Goal: Check status: Check status

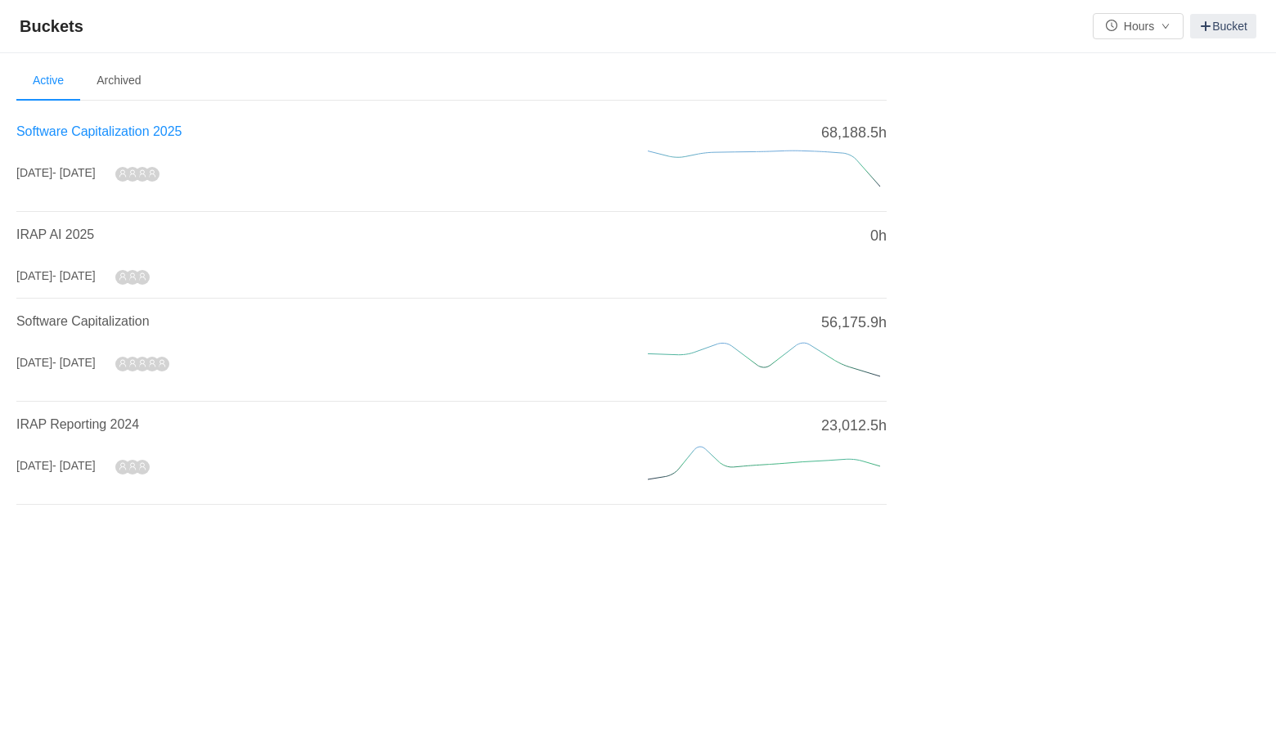
click at [68, 132] on span "Software Capitalization 2025" at bounding box center [98, 131] width 165 height 14
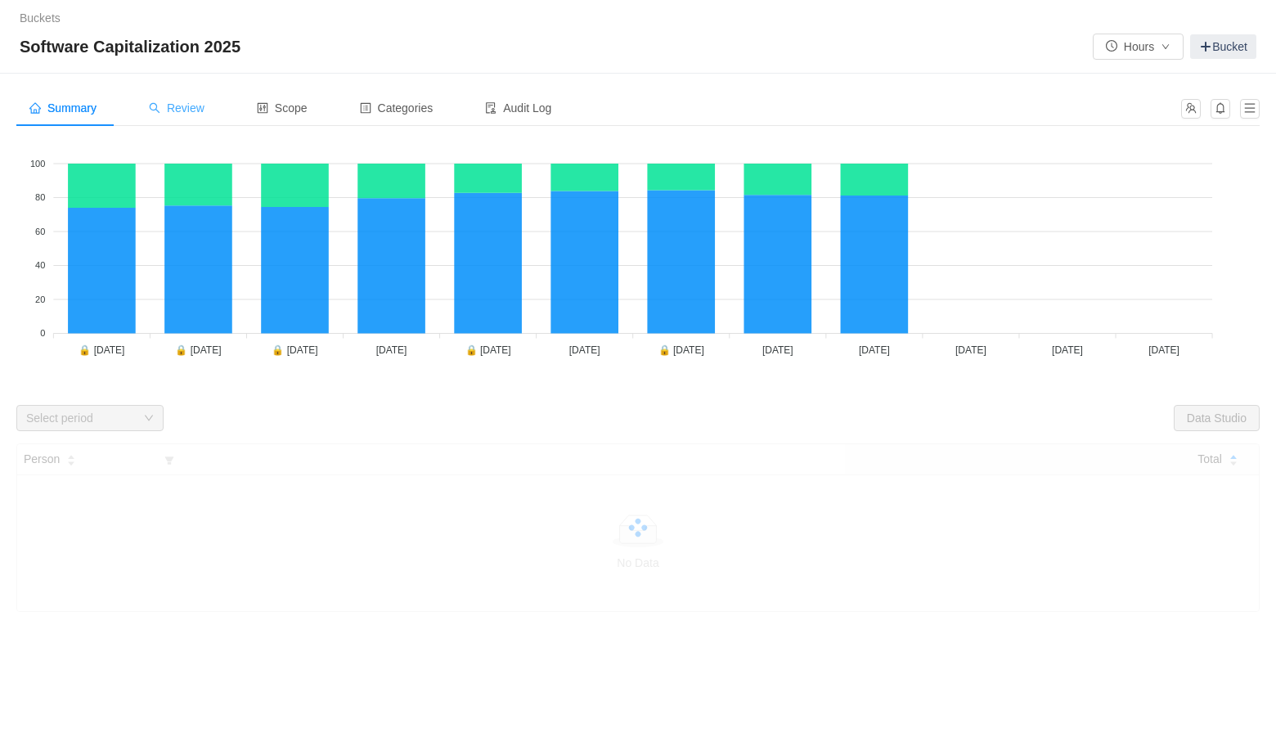
click at [181, 114] on span "Review" at bounding box center [177, 107] width 56 height 13
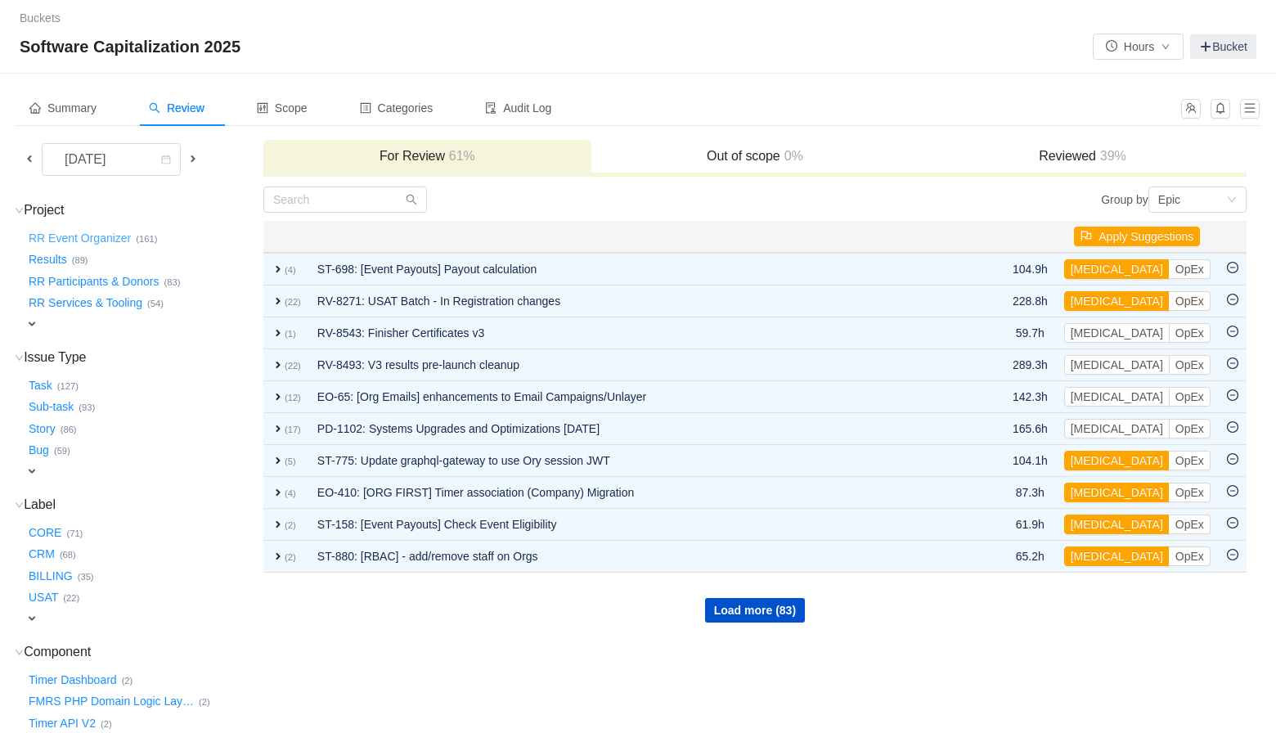
click at [68, 240] on button "RR Event Organizer …" at bounding box center [80, 238] width 110 height 26
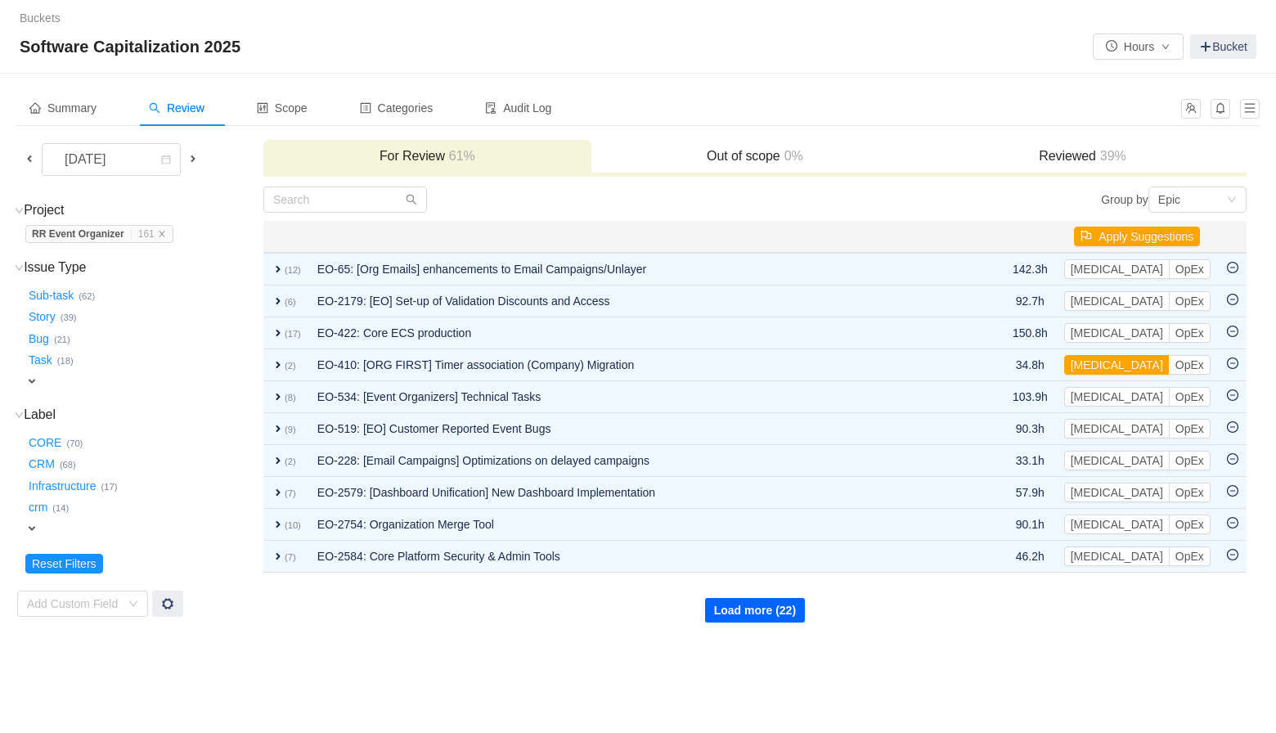
click at [752, 607] on button "Load more (22)" at bounding box center [755, 610] width 100 height 25
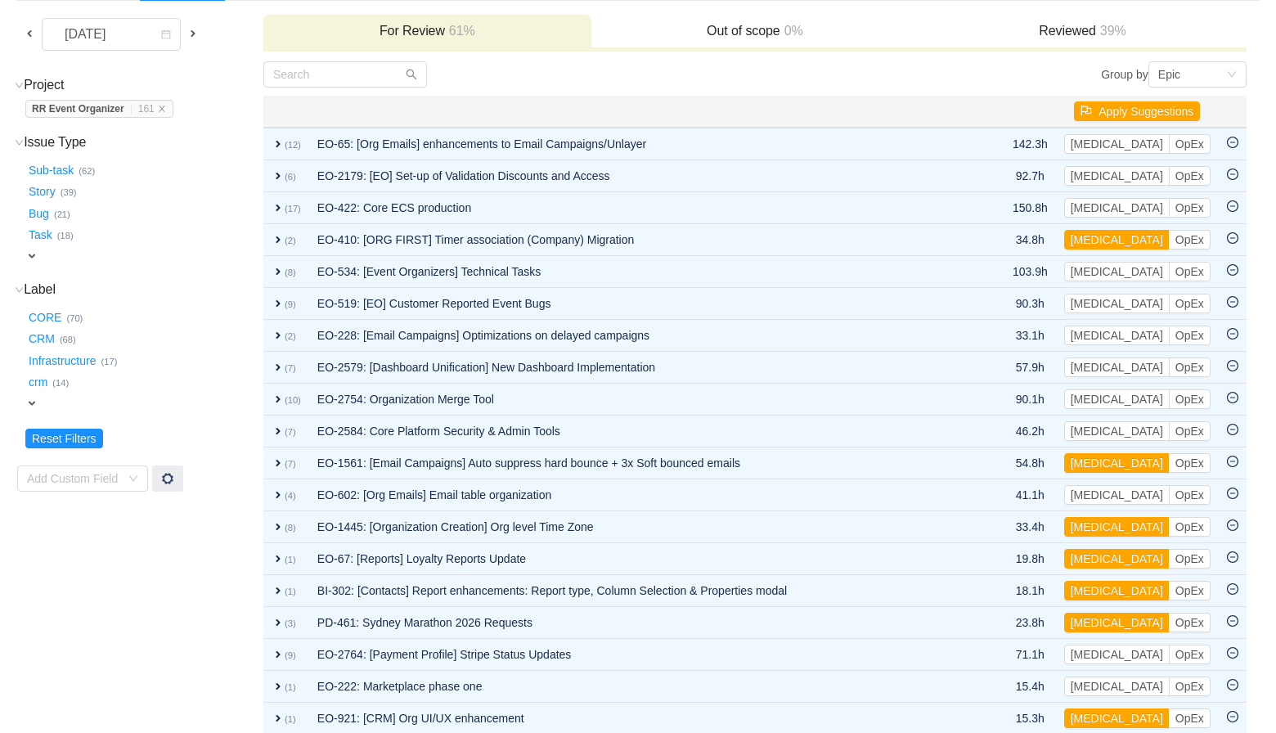
scroll to position [227, 0]
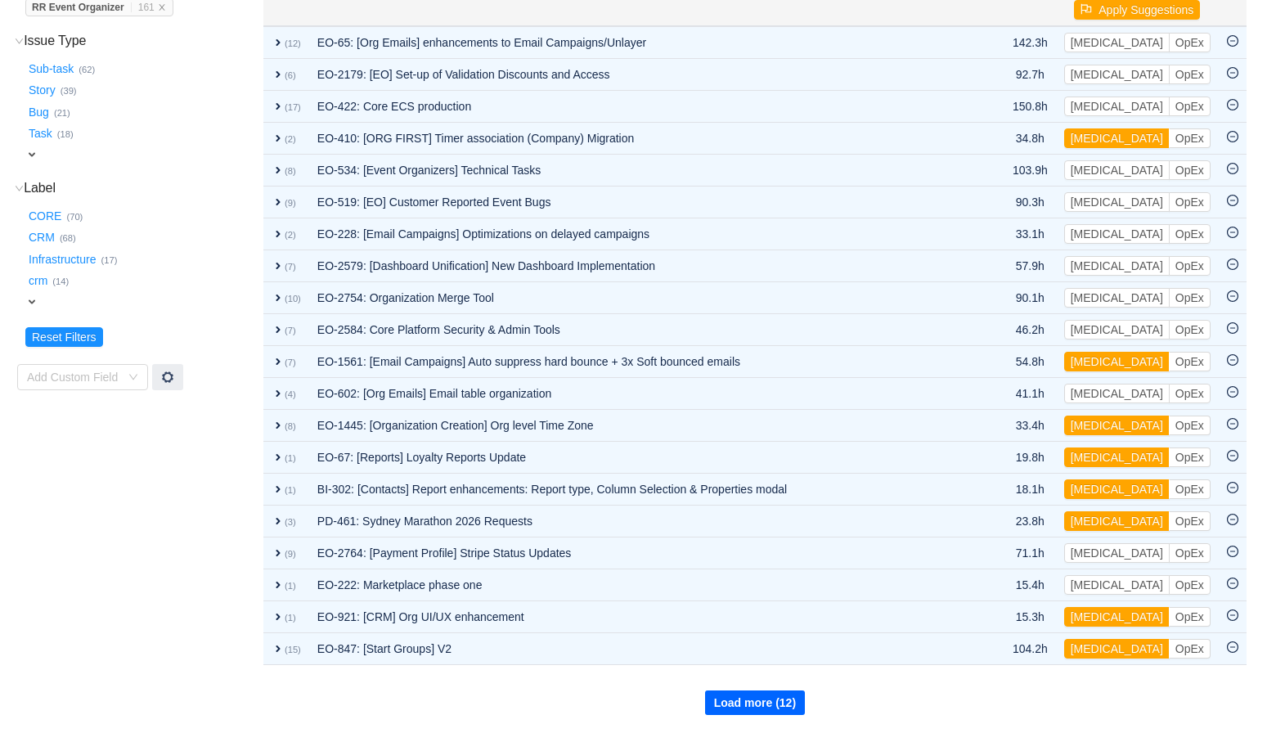
click at [749, 698] on button "Load more (12)" at bounding box center [755, 702] width 100 height 25
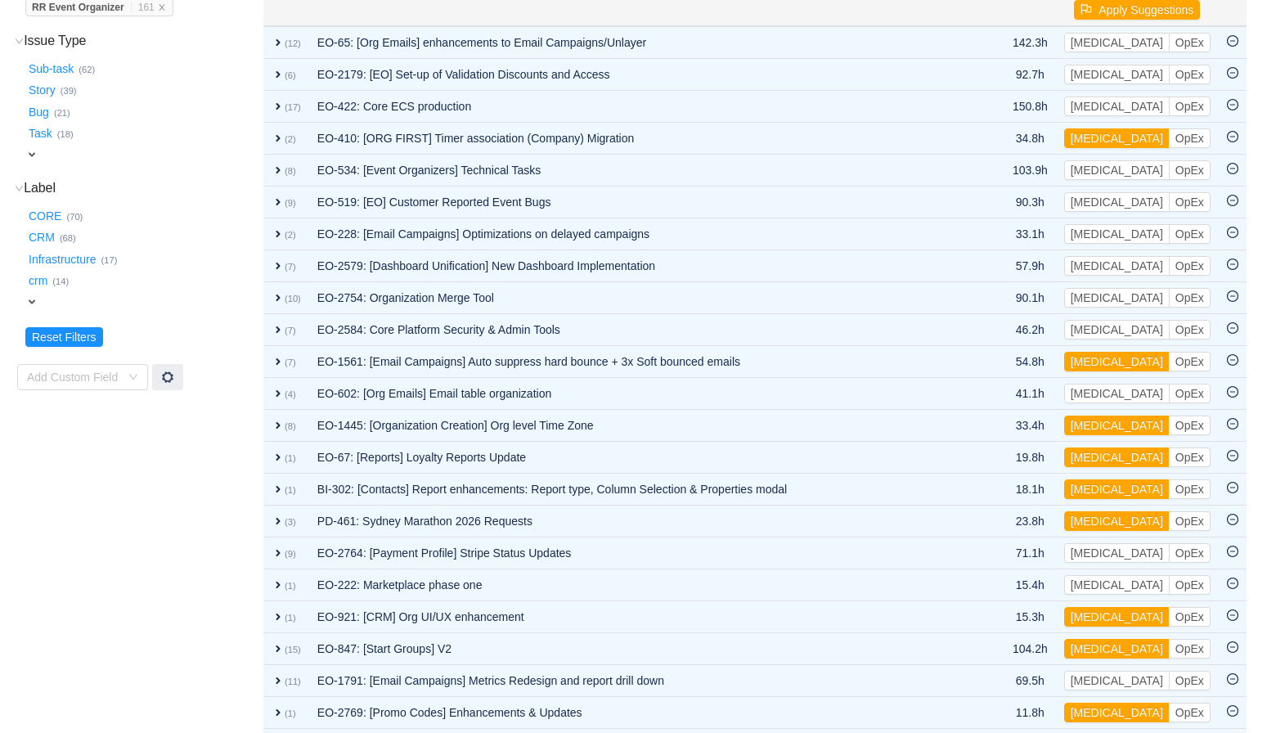
scroll to position [545, 0]
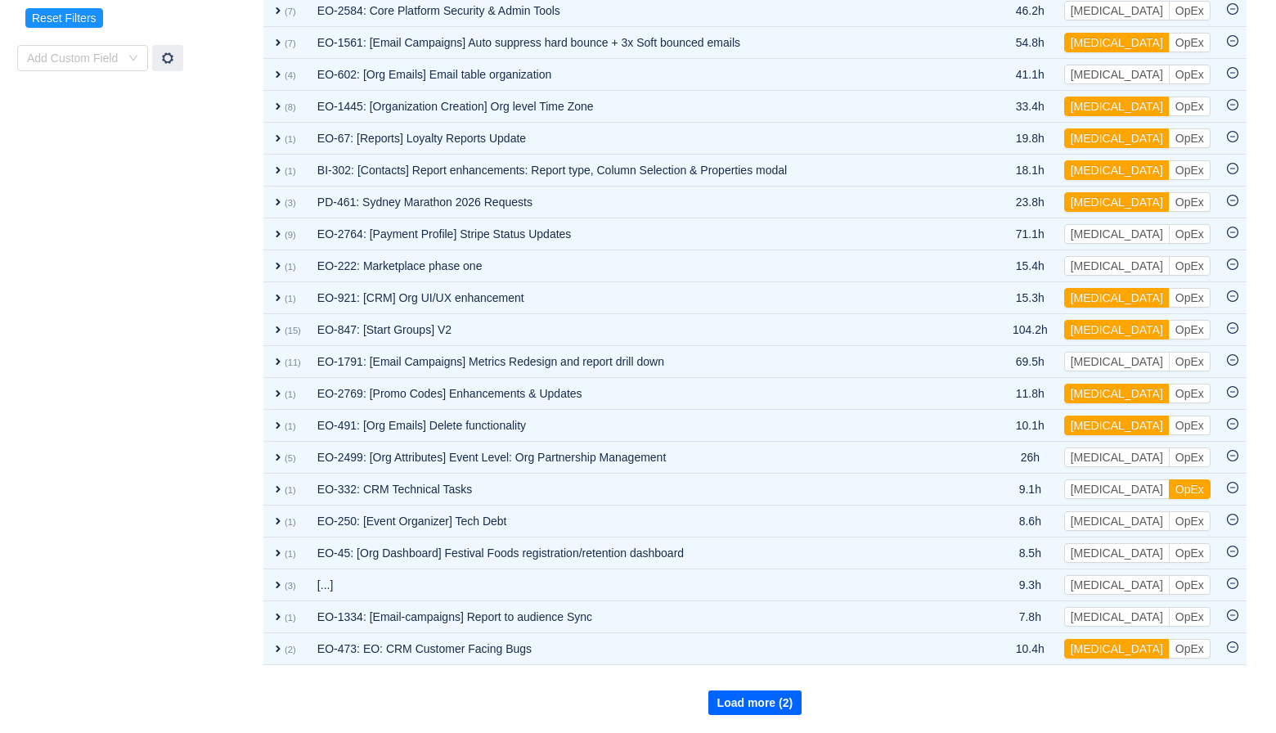
click at [750, 708] on button "Load more (2)" at bounding box center [755, 702] width 94 height 25
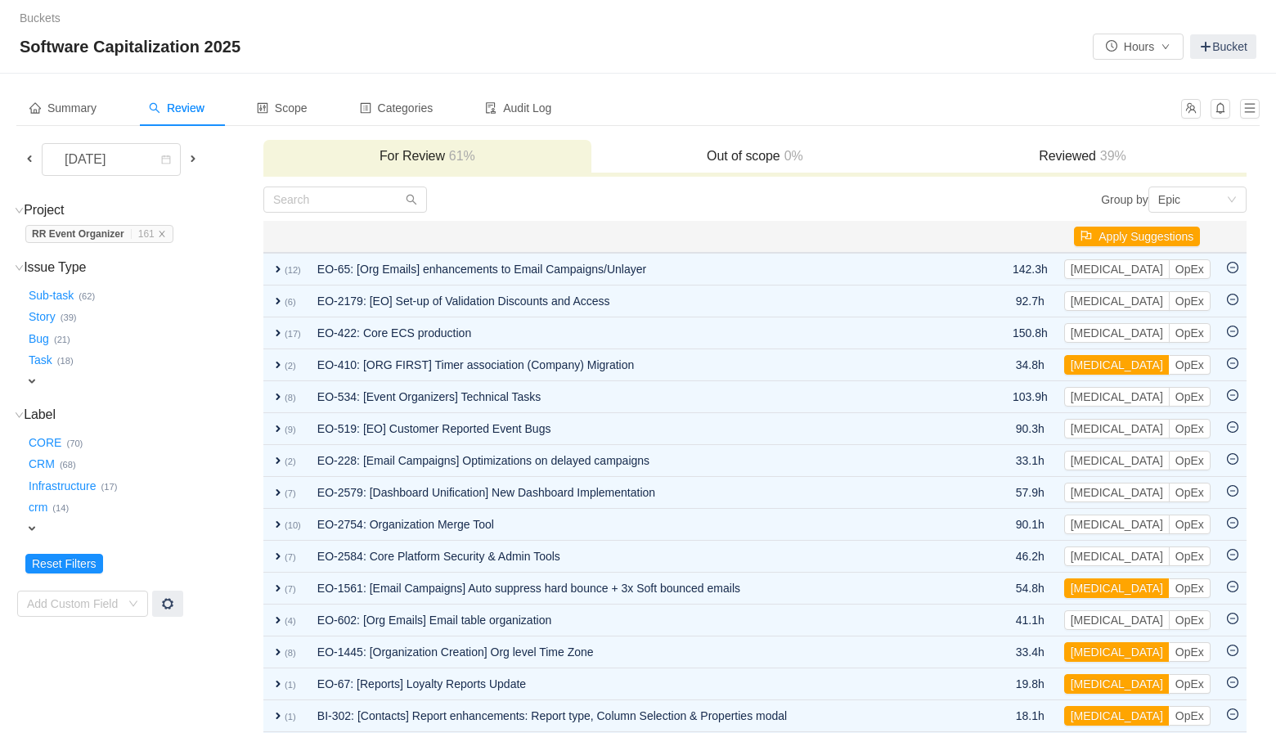
scroll to position [558, 0]
